Goal: Task Accomplishment & Management: Manage account settings

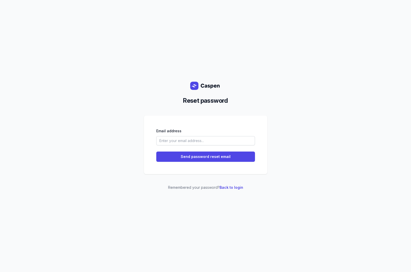
click at [411, 141] on com-1password-button at bounding box center [411, 136] width 0 height 272
type input "[PERSON_NAME][EMAIL_ADDRESS][DOMAIN_NAME]"
